Goal: Task Accomplishment & Management: Manage account settings

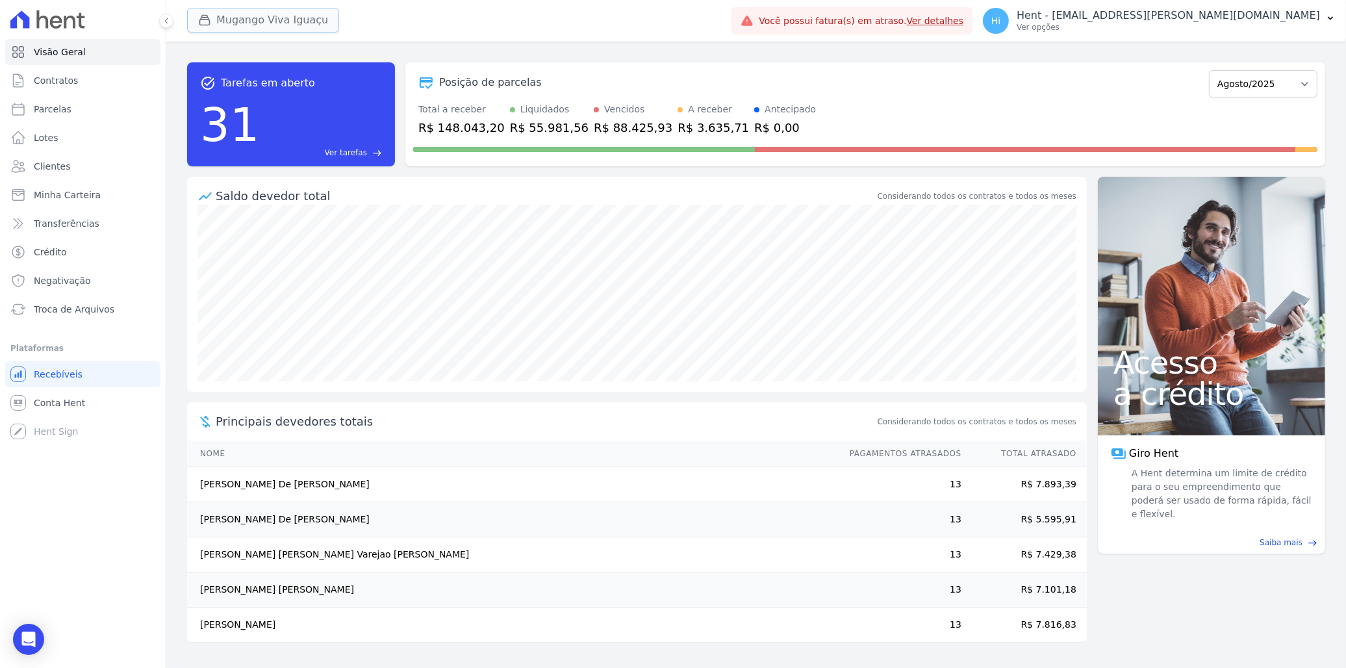
click at [275, 23] on button "Mugango Viva Iguaçu" at bounding box center [263, 20] width 152 height 25
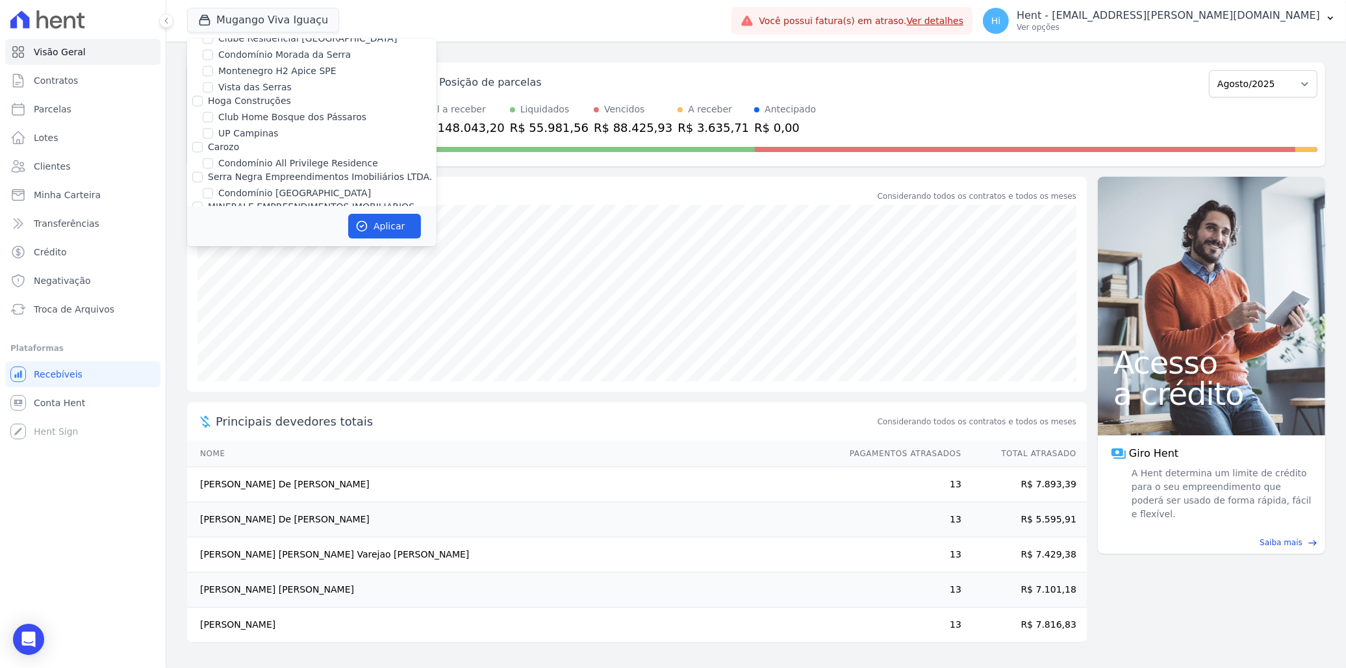
scroll to position [5550, 0]
click at [294, 339] on label "CONSTRUTORA MINERVA LTDA" at bounding box center [277, 344] width 138 height 10
click at [203, 339] on input "CONSTRUTORA MINERVA LTDA" at bounding box center [197, 344] width 10 height 10
checkbox input "true"
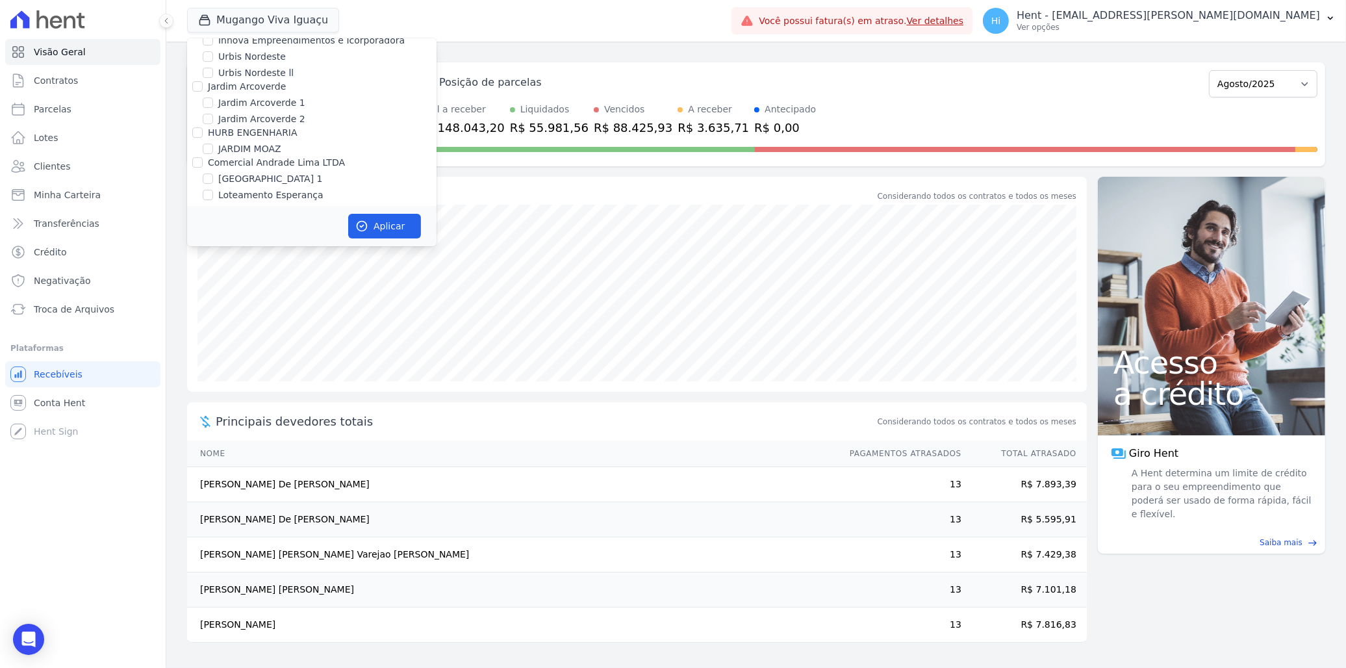
checkbox input "true"
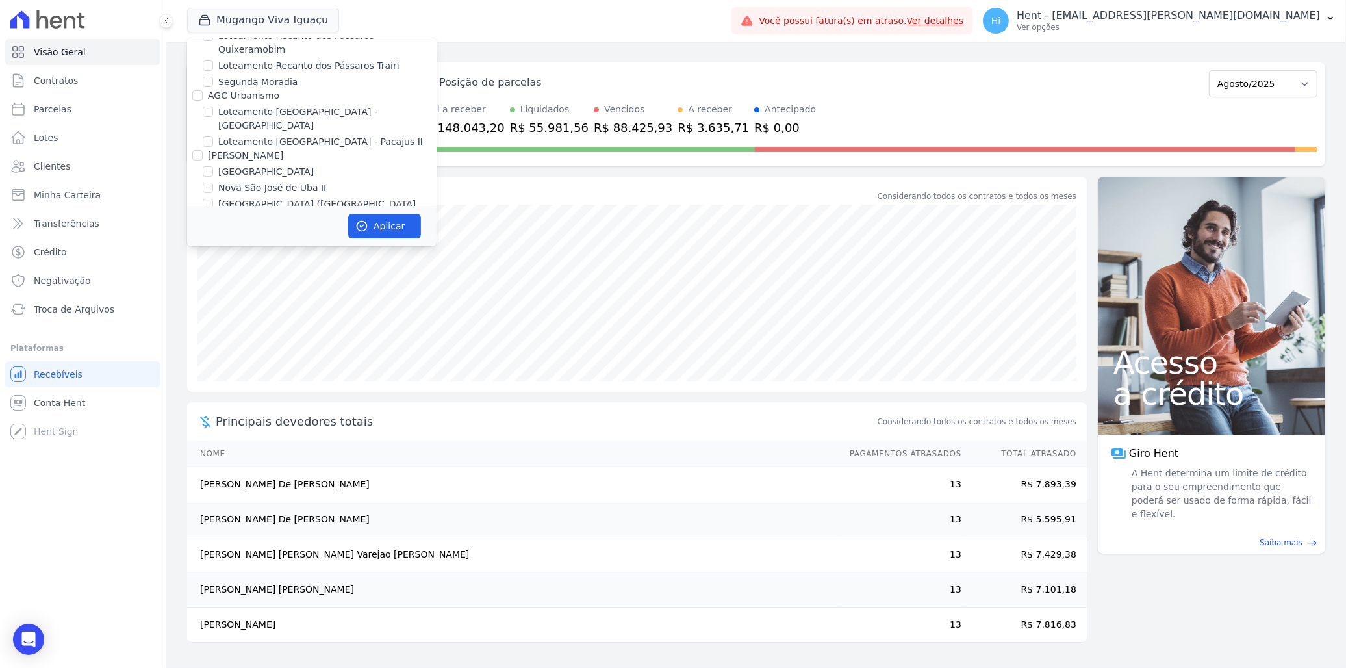
click at [263, 415] on label "Mugango - Viva Iguaçu" at bounding box center [270, 422] width 104 height 14
click at [213, 416] on input "Mugango - Viva Iguaçu" at bounding box center [208, 421] width 10 height 10
checkbox input "false"
click at [374, 217] on button "Aplicar" at bounding box center [384, 226] width 73 height 25
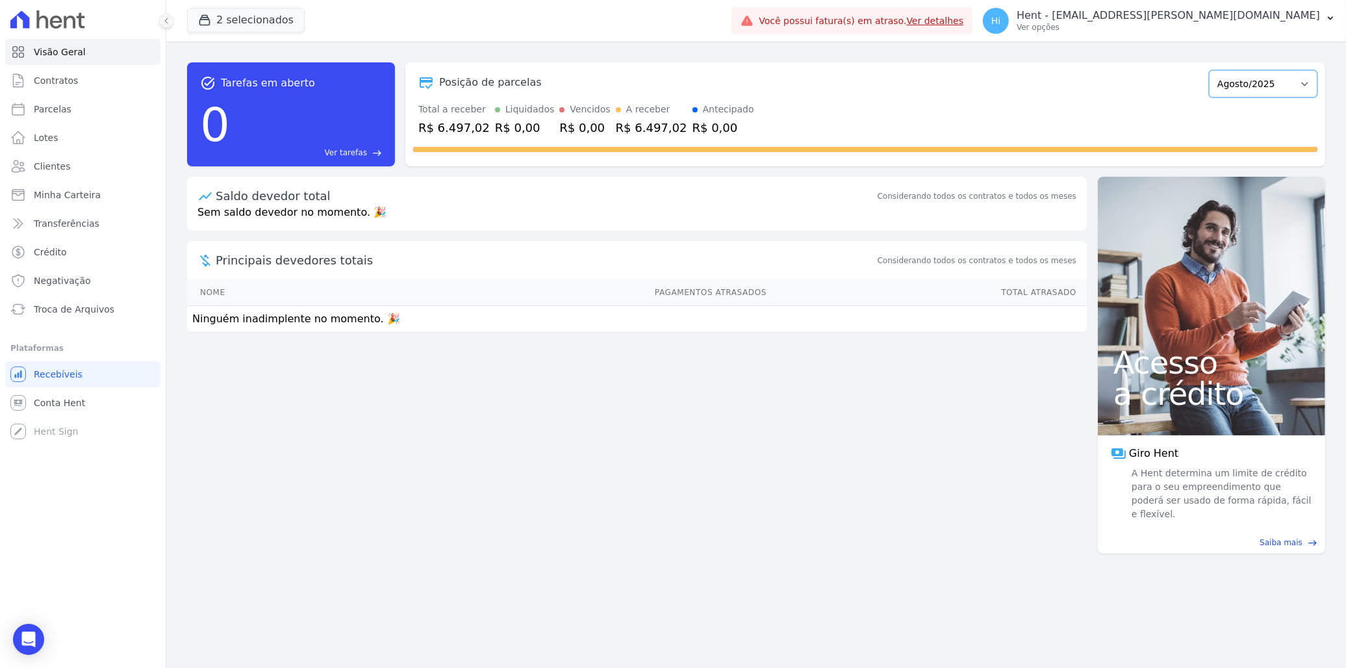
click at [1239, 81] on select "Agosto/2025 Setembro/2025 Outubro/2025 Novembro/2025 Dezembro/2025 Janeiro/2026…" at bounding box center [1263, 83] width 109 height 27
select select "09/2025"
click at [1216, 70] on select "Agosto/2025 Setembro/2025 Outubro/2025 Novembro/2025 Dezembro/2025 Janeiro/2026…" at bounding box center [1263, 83] width 109 height 27
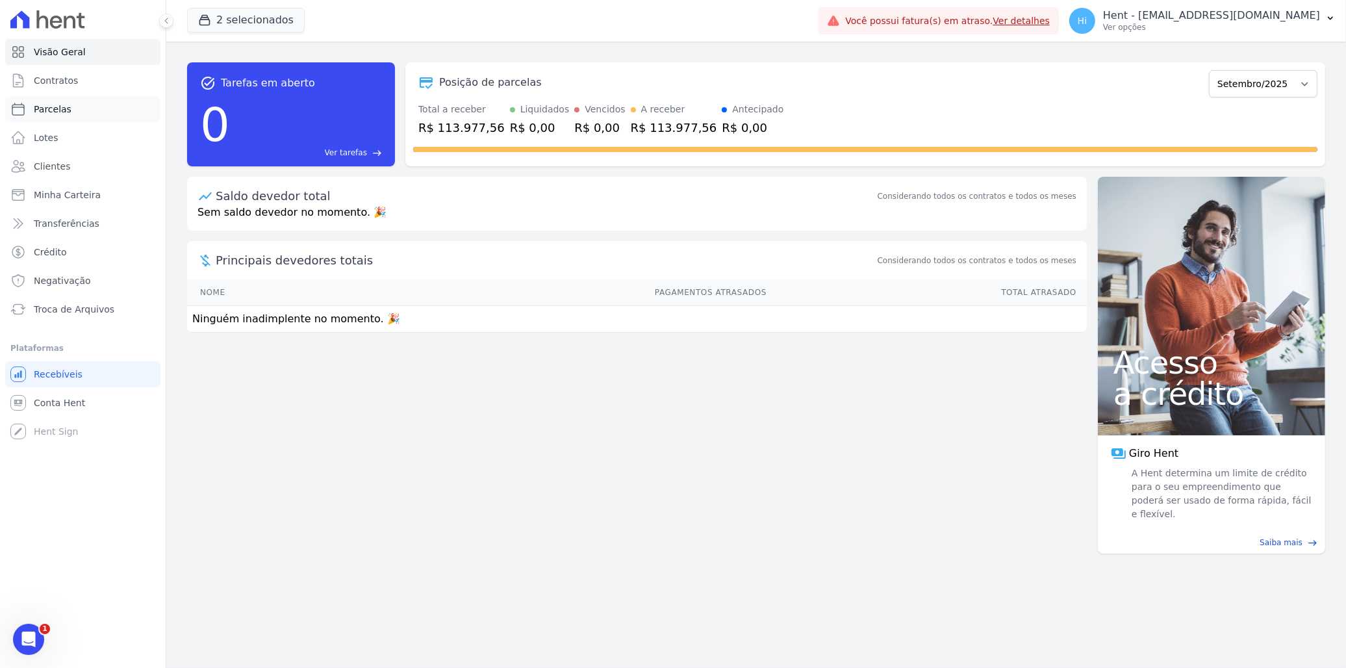
click at [57, 107] on span "Parcelas" at bounding box center [53, 109] width 38 height 13
select select
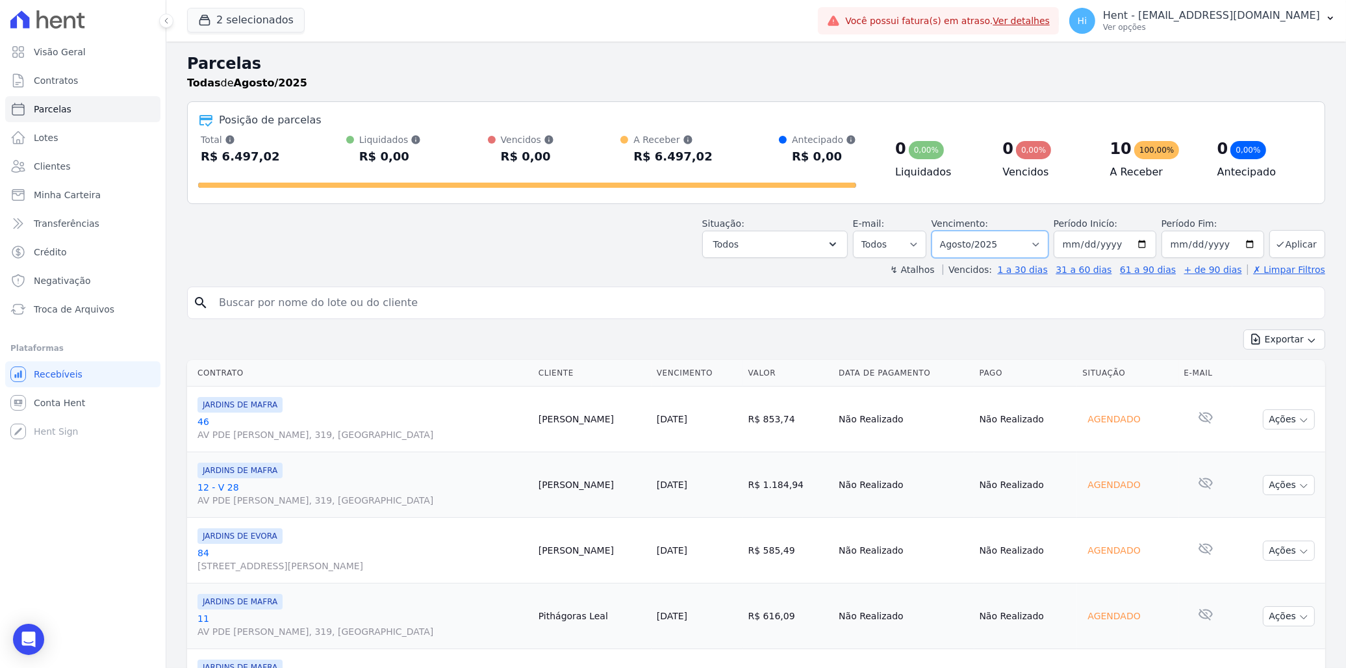
click at [995, 238] on select "Filtrar por período ──────── Todos os meses Agosto/2025 Setembro/2025 Outubro/2…" at bounding box center [990, 244] width 117 height 27
select select "09/2025"
click at [940, 231] on select "Filtrar por período ──────── Todos os meses Agosto/2025 Setembro/2025 Outubro/2…" at bounding box center [990, 244] width 117 height 27
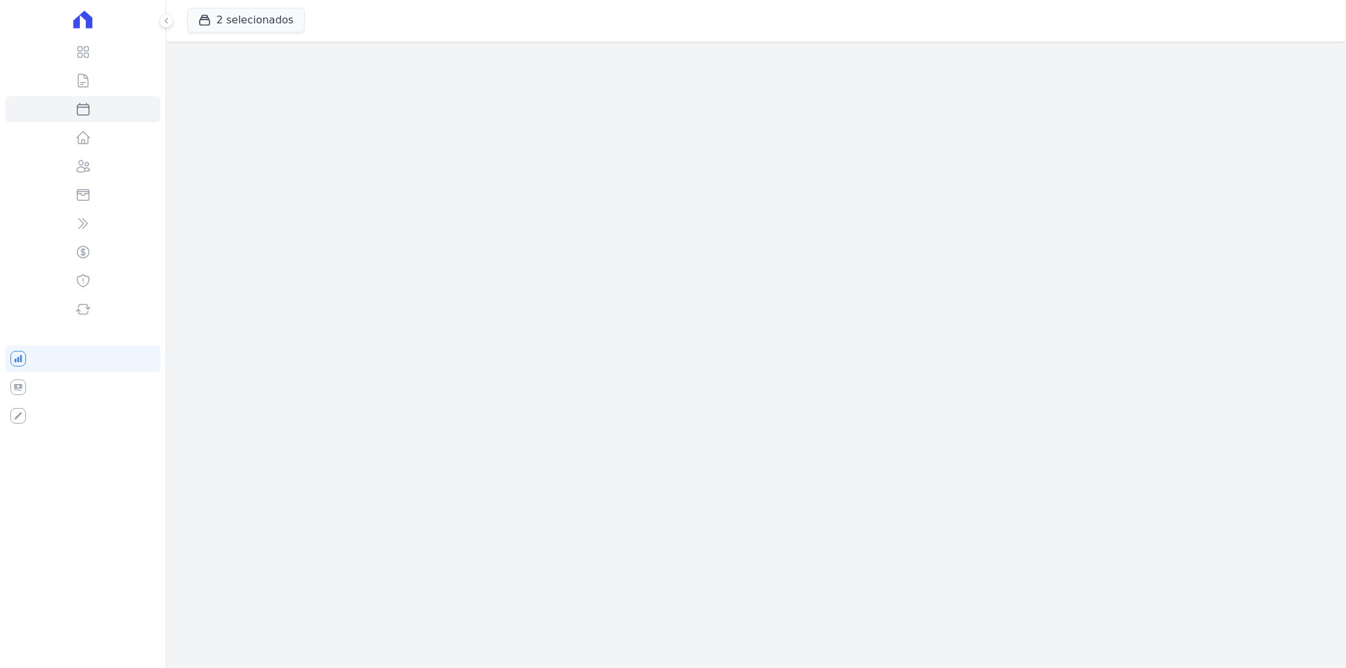
select select
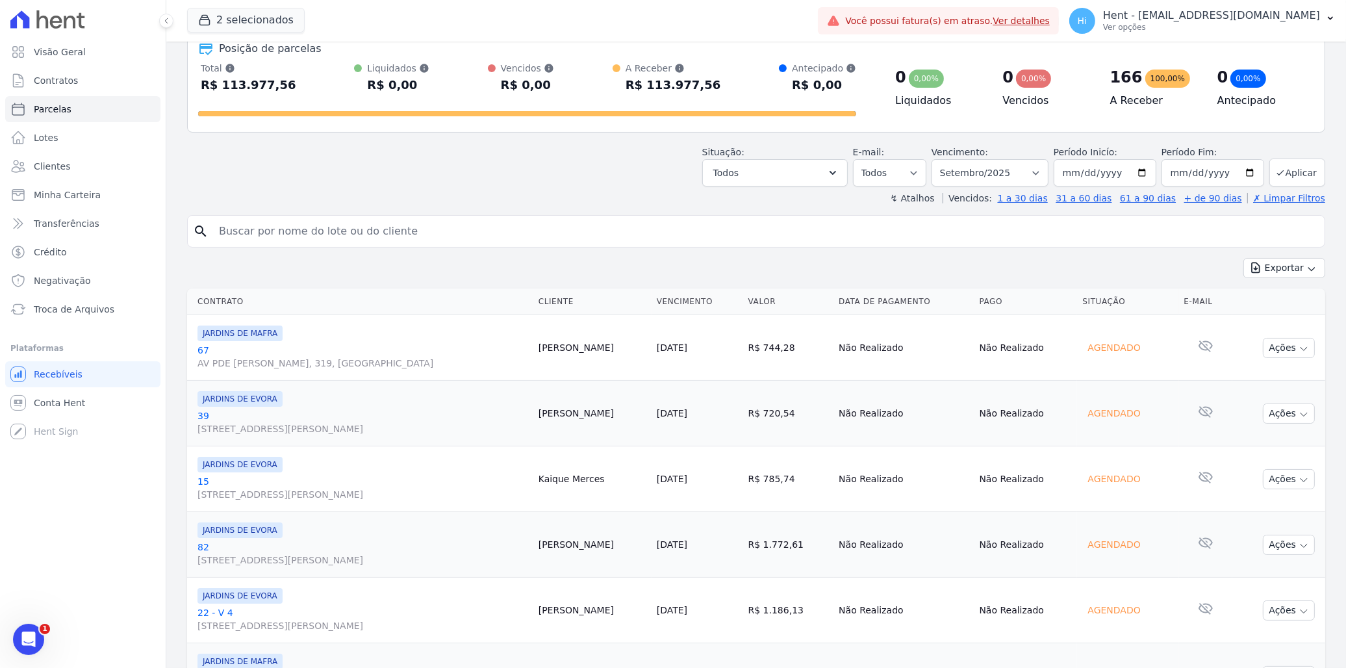
scroll to position [72, 0]
click at [1261, 22] on p "Ver opções" at bounding box center [1211, 27] width 217 height 10
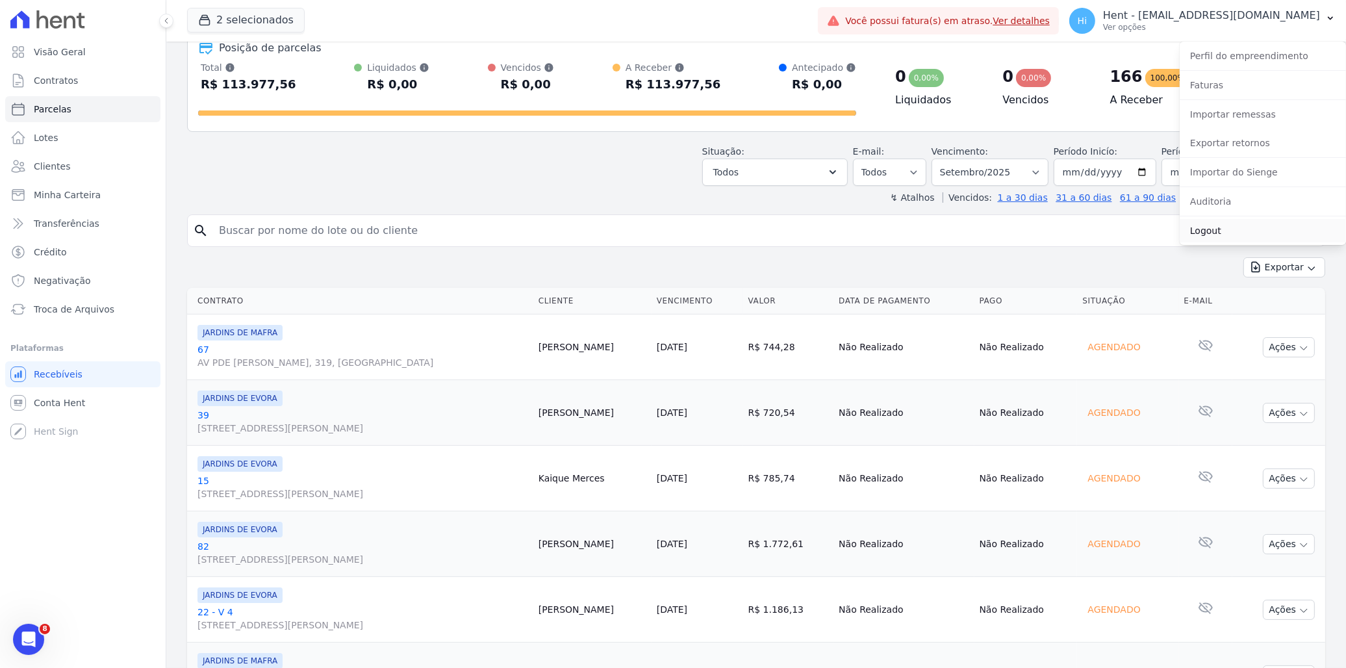
click at [1241, 235] on link "Logout" at bounding box center [1263, 230] width 166 height 23
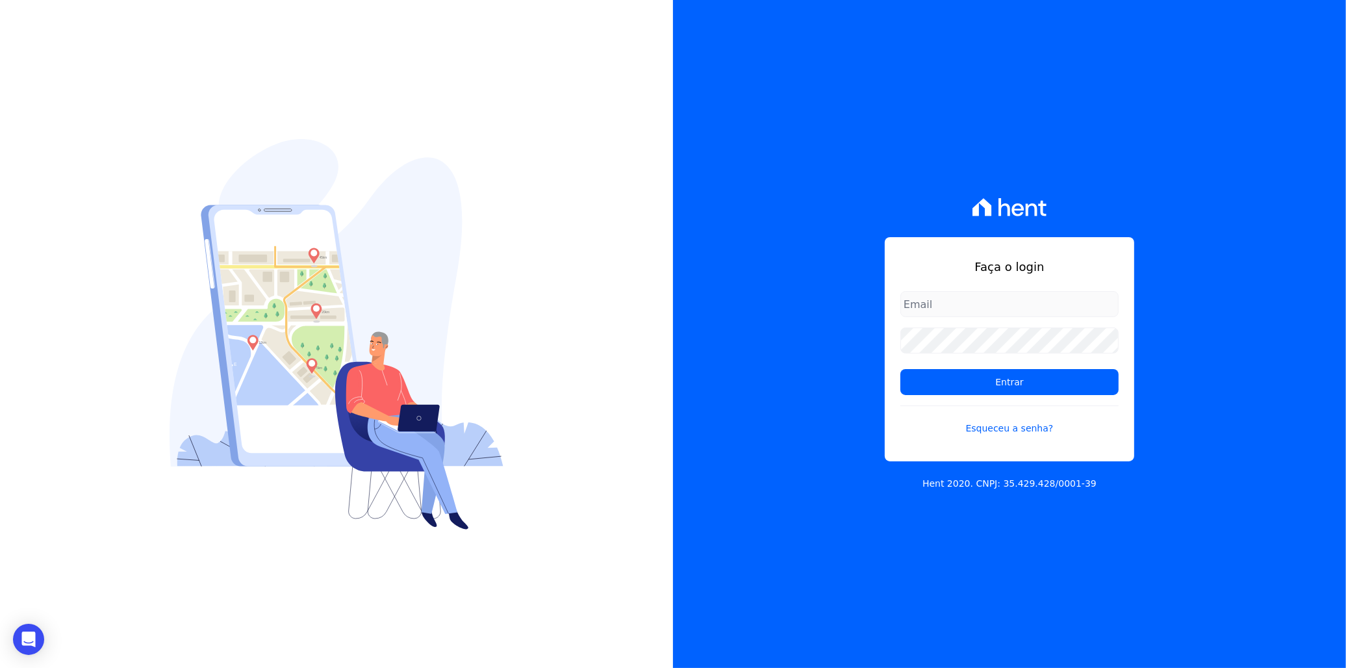
type input "[EMAIL_ADDRESS][DOMAIN_NAME]"
click at [812, 341] on div "Faça o login [PERSON_NAME][EMAIL_ADDRESS][DOMAIN_NAME] Entrar Esqueceu a senha?…" at bounding box center [1009, 334] width 673 height 668
click at [901, 369] on input "Entrar" at bounding box center [1010, 382] width 218 height 26
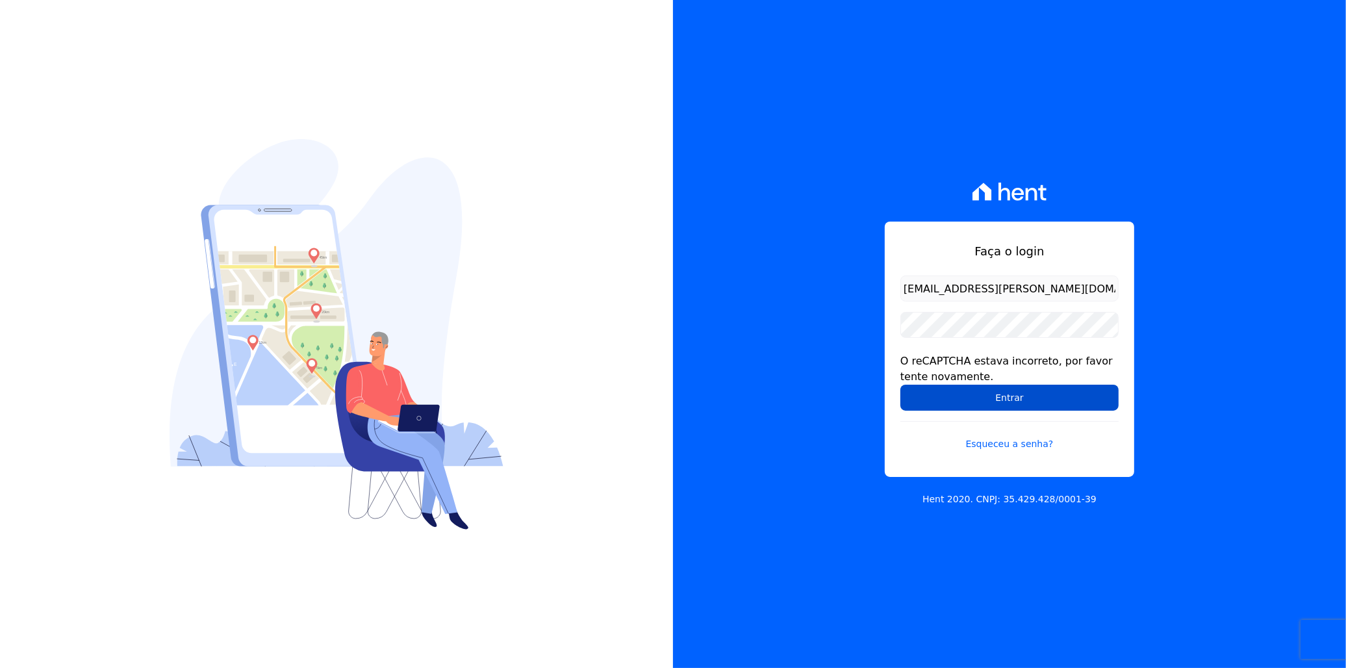
click at [975, 394] on input "Entrar" at bounding box center [1010, 398] width 218 height 26
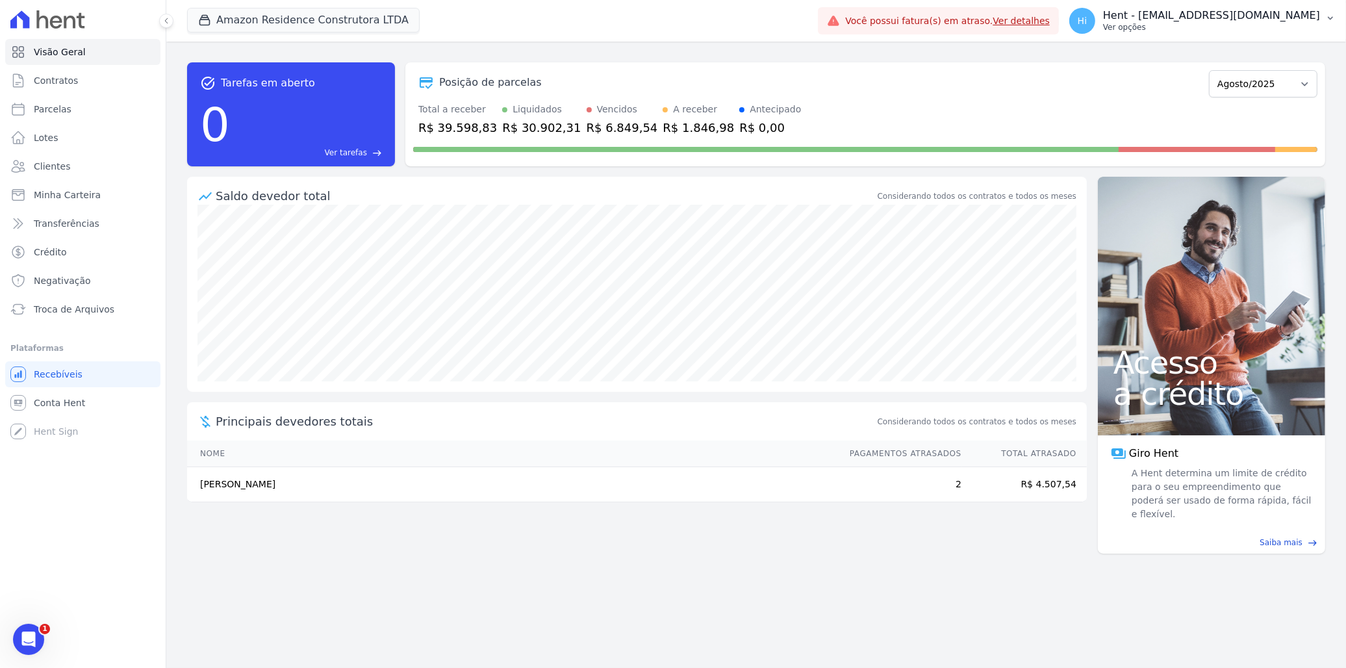
click at [1203, 19] on p "Hent - [EMAIL_ADDRESS][DOMAIN_NAME]" at bounding box center [1211, 15] width 217 height 13
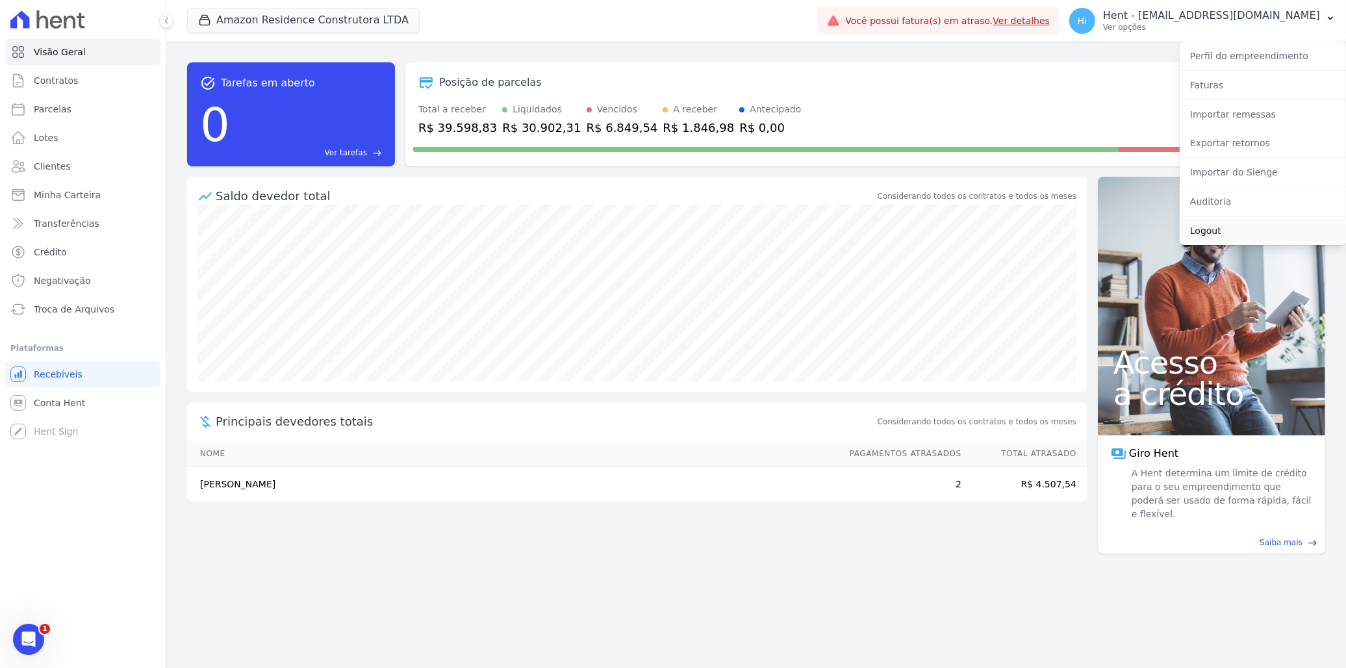
click at [1213, 231] on link "Logout" at bounding box center [1263, 230] width 166 height 23
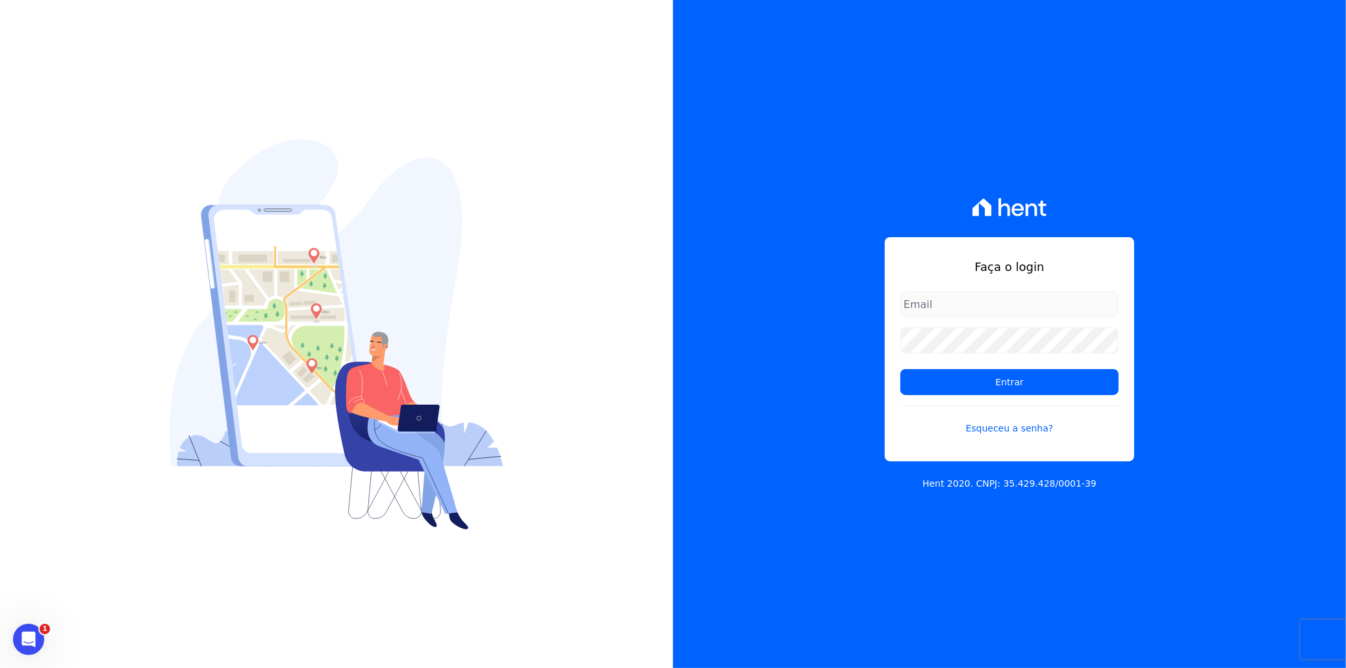
type input "[EMAIL_ADDRESS][DOMAIN_NAME]"
click at [830, 345] on div "Faça o login [PERSON_NAME][EMAIL_ADDRESS][DOMAIN_NAME] Entrar Esqueceu a senha?…" at bounding box center [1009, 334] width 673 height 668
click at [787, 366] on div "Faça o login [PERSON_NAME][EMAIL_ADDRESS][DOMAIN_NAME] Entrar Esqueceu a senha?…" at bounding box center [1009, 334] width 673 height 668
drag, startPoint x: 787, startPoint y: 474, endPoint x: 941, endPoint y: 359, distance: 192.2
click at [788, 474] on div "Faça o login [PERSON_NAME][EMAIL_ADDRESS][DOMAIN_NAME] Entrar Esqueceu a senha?…" at bounding box center [1009, 334] width 673 height 668
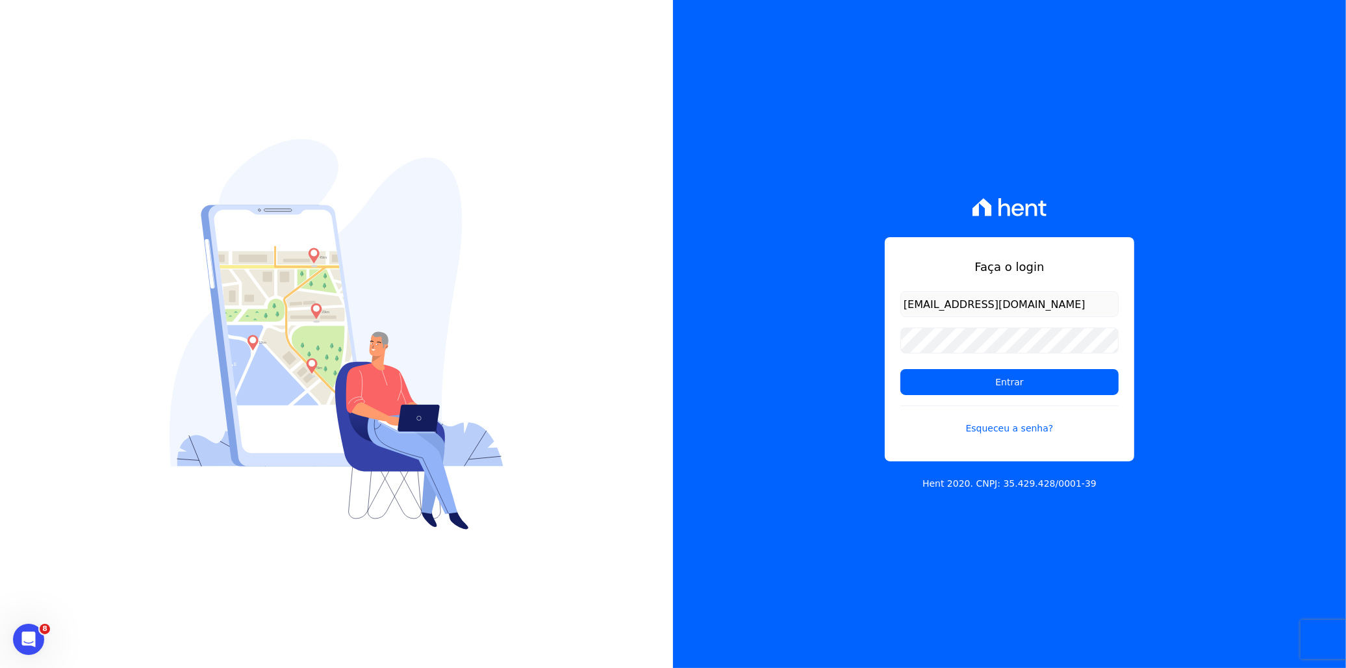
click at [826, 400] on div "Faça o login [PERSON_NAME][EMAIL_ADDRESS][DOMAIN_NAME] Entrar Esqueceu a senha?…" at bounding box center [1009, 334] width 673 height 668
click at [955, 391] on input "Entrar" at bounding box center [1010, 382] width 218 height 26
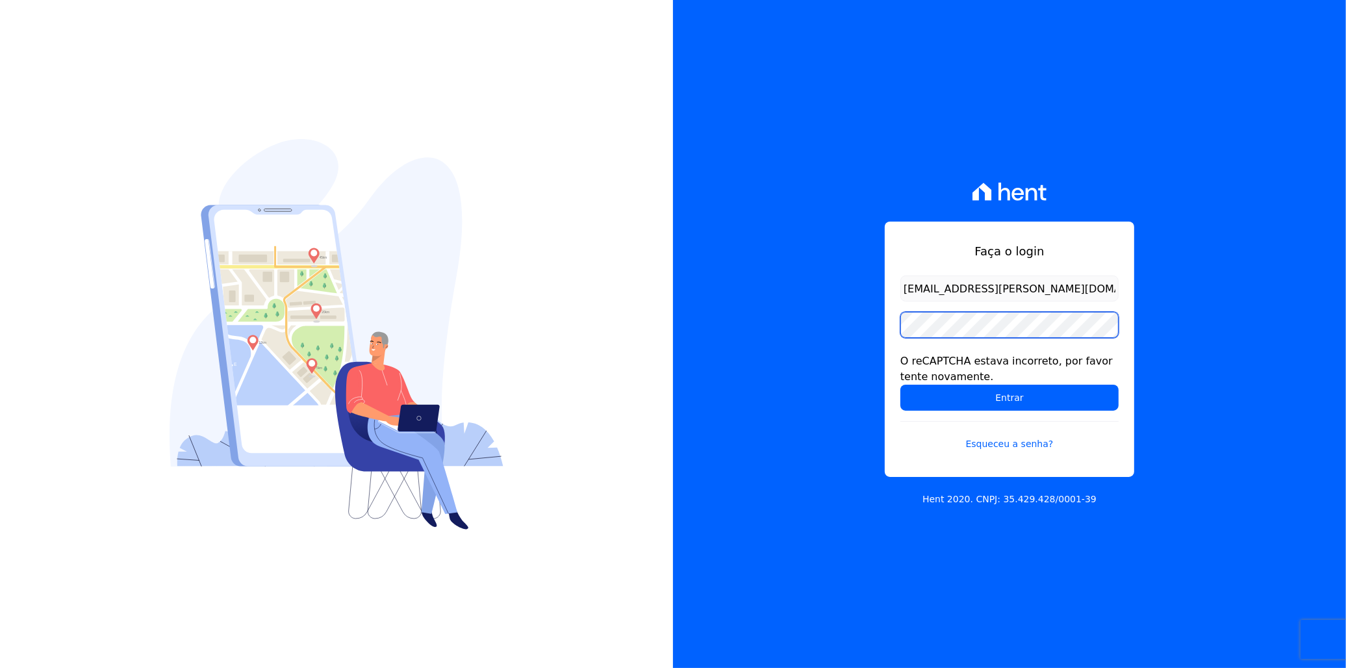
click at [867, 324] on div "Faça o login italo.fernandes@e-arke.com O reCAPTCHA estava incorreto, por favor…" at bounding box center [1009, 334] width 673 height 668
drag, startPoint x: 868, startPoint y: 324, endPoint x: 867, endPoint y: 338, distance: 14.3
click at [868, 324] on div "Faça o login italo.fernandes@e-arke.com O reCAPTCHA estava incorreto, por favor…" at bounding box center [1009, 334] width 673 height 668
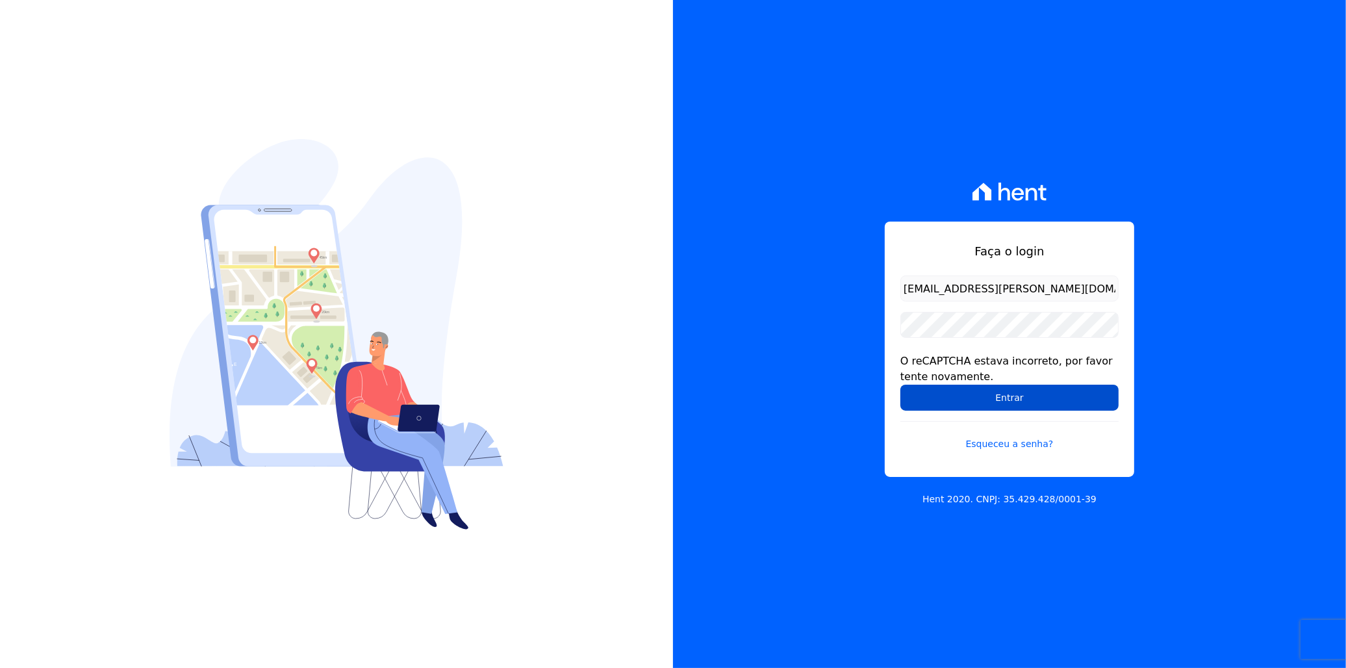
click at [962, 401] on input "Entrar" at bounding box center [1010, 398] width 218 height 26
